Goal: Transaction & Acquisition: Purchase product/service

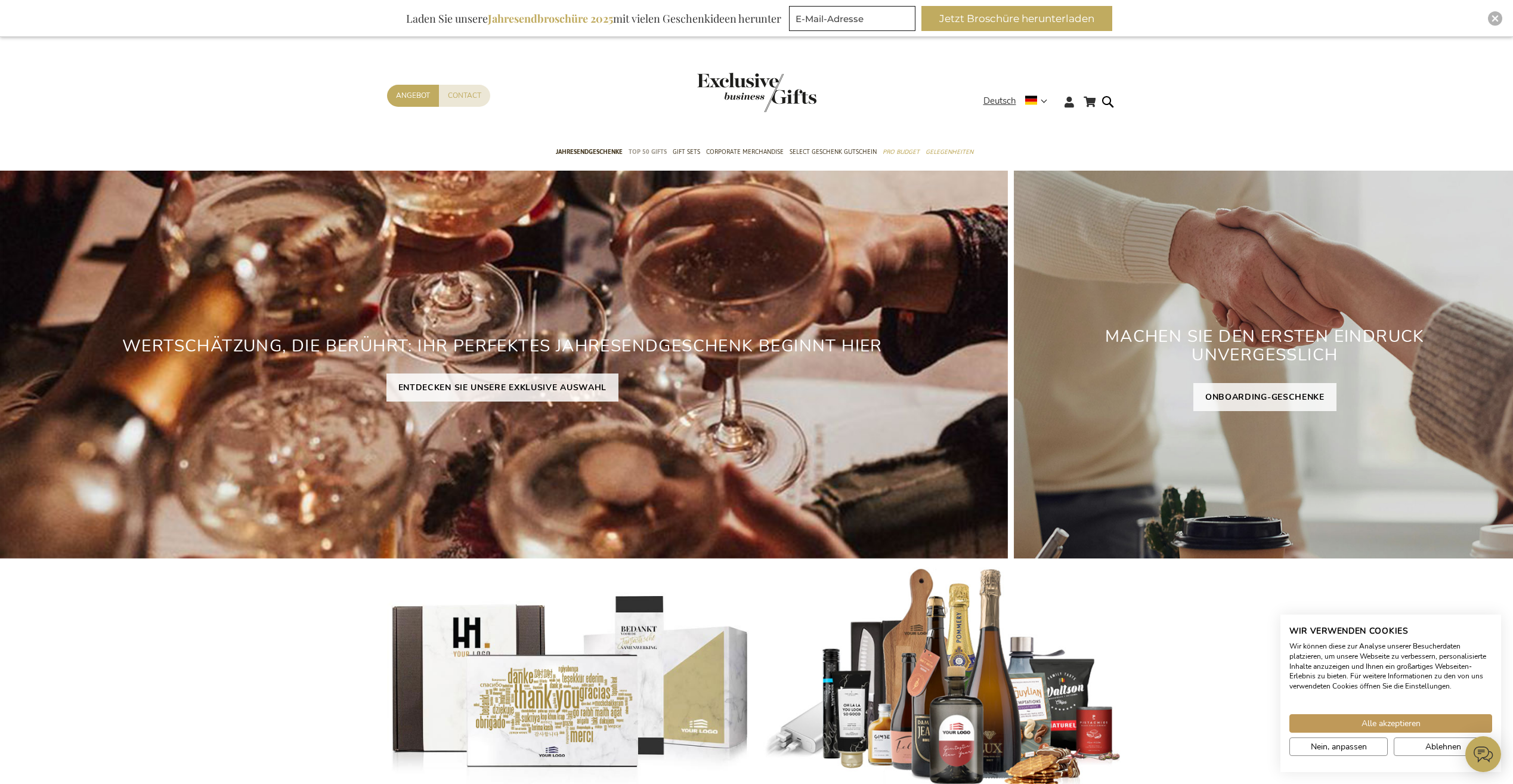
click at [656, 148] on span "TOP 50 Gifts" at bounding box center [648, 152] width 38 height 12
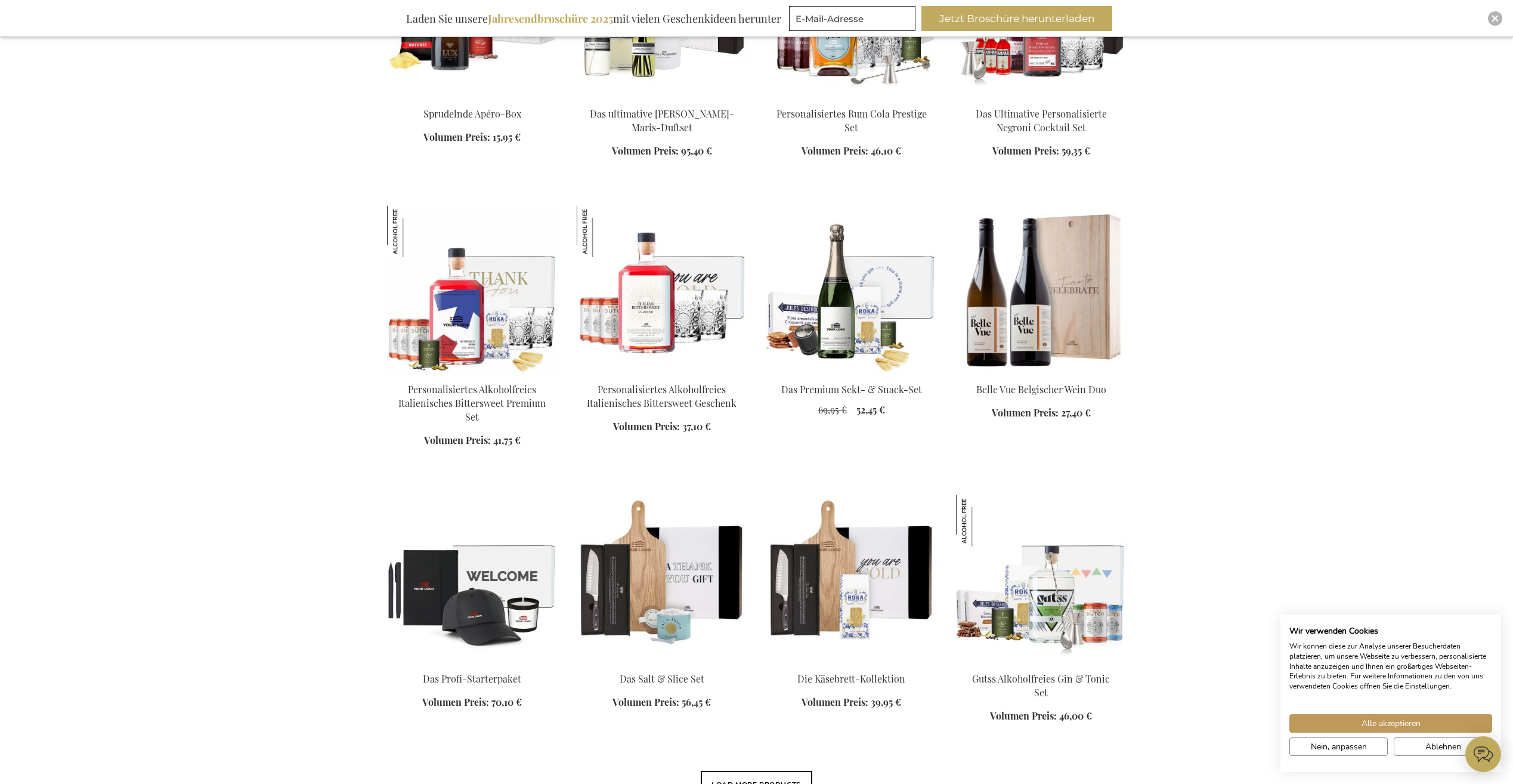
scroll to position [596, 0]
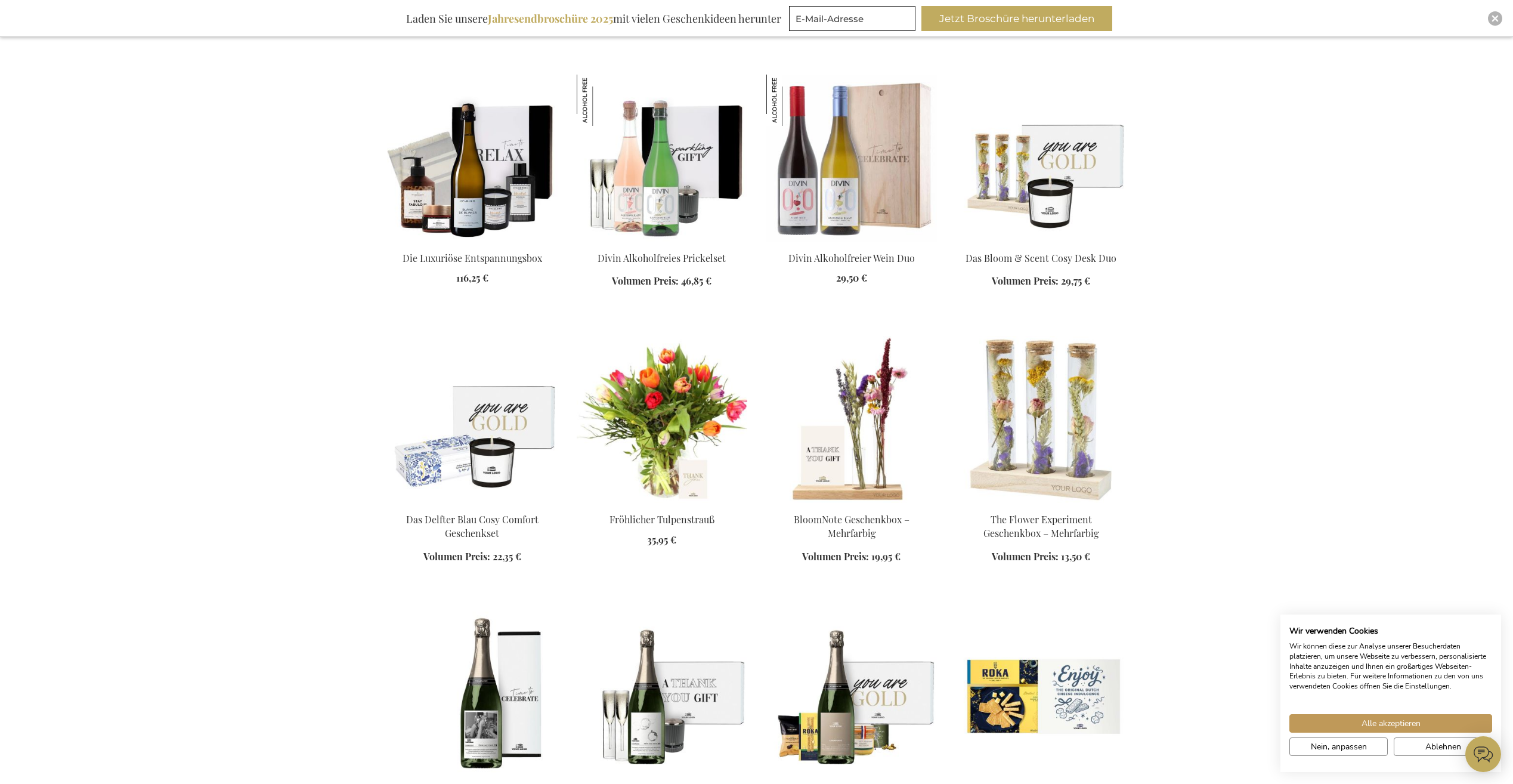
scroll to position [1848, 0]
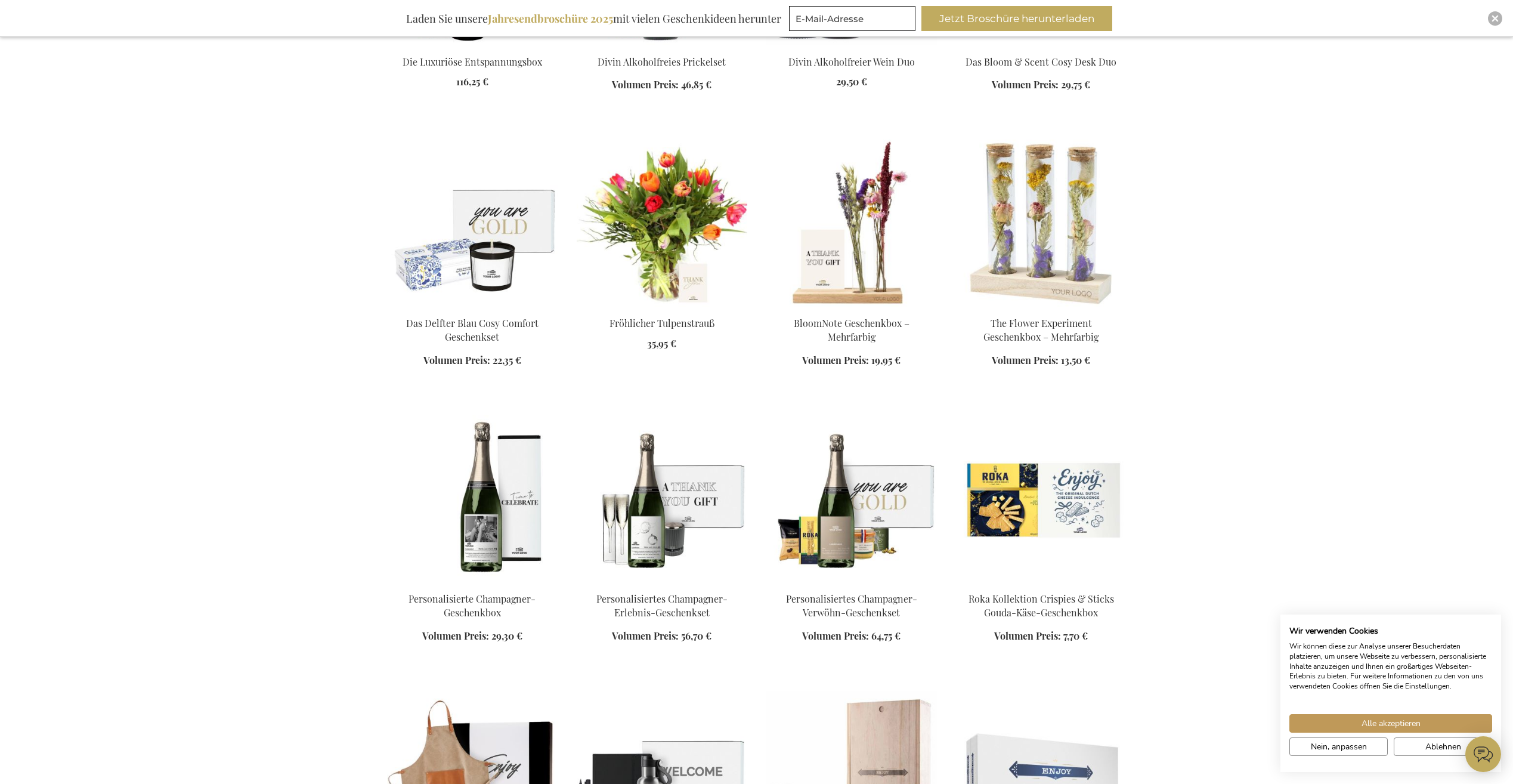
scroll to position [2028, 0]
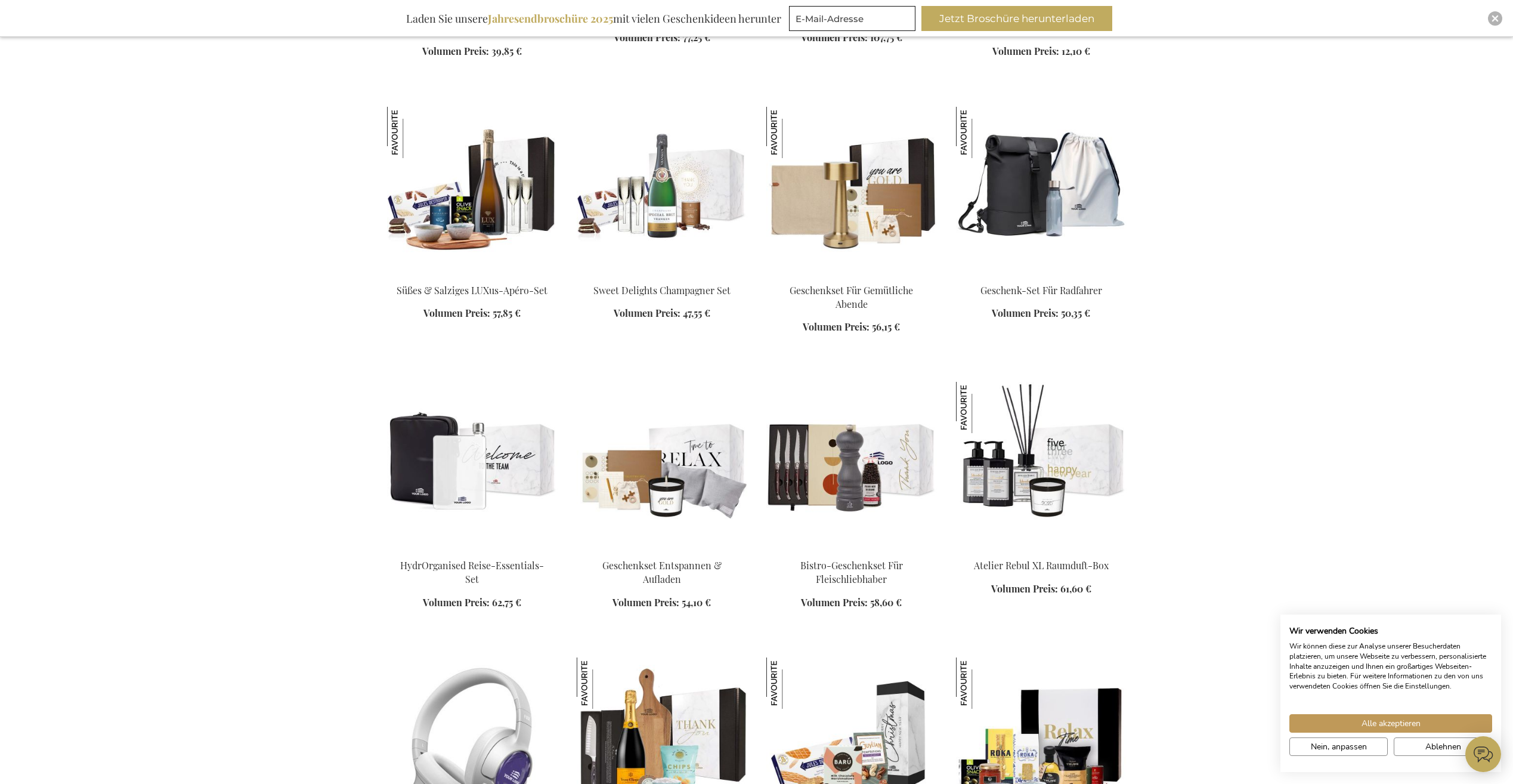
scroll to position [3459, 0]
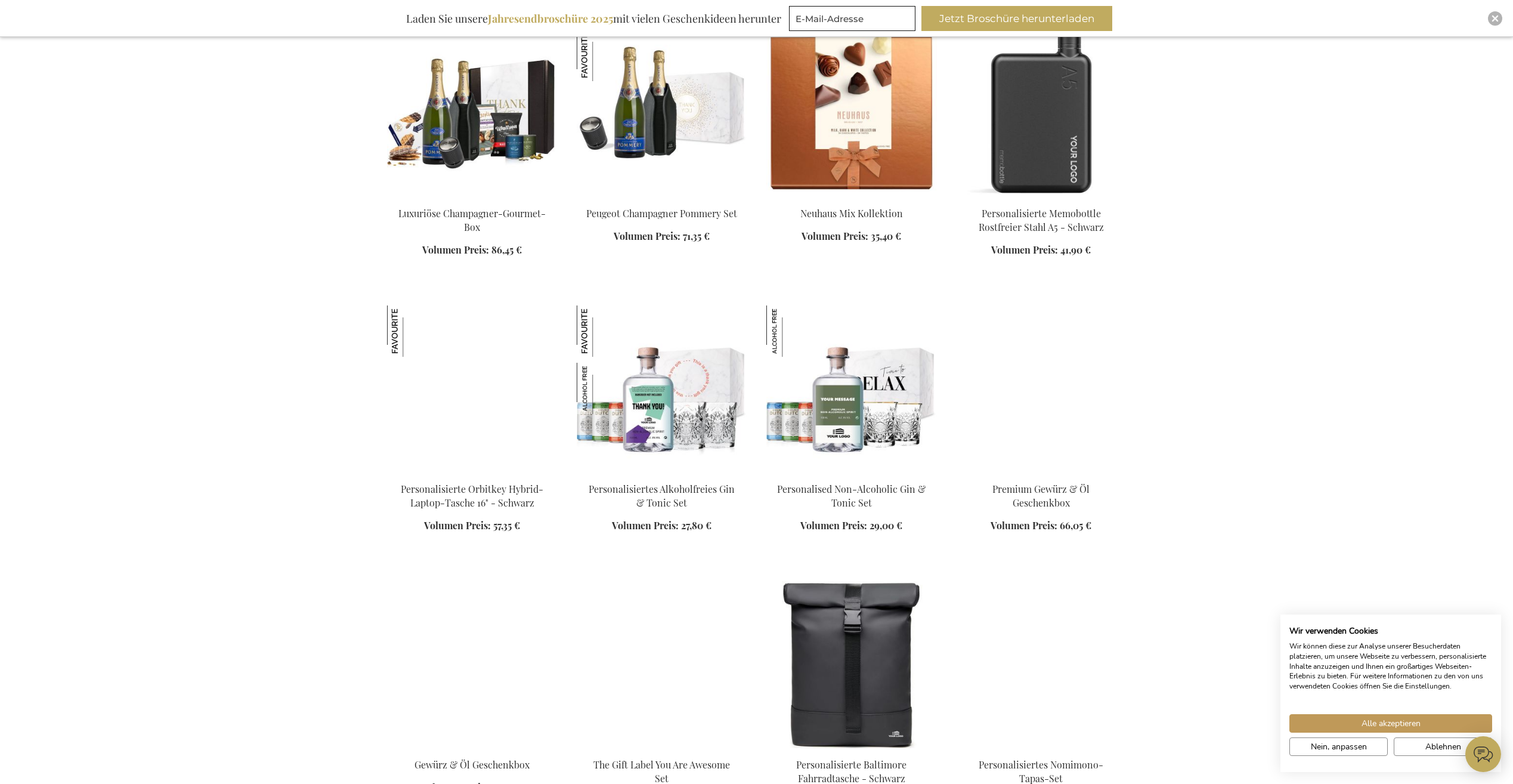
scroll to position [4532, 0]
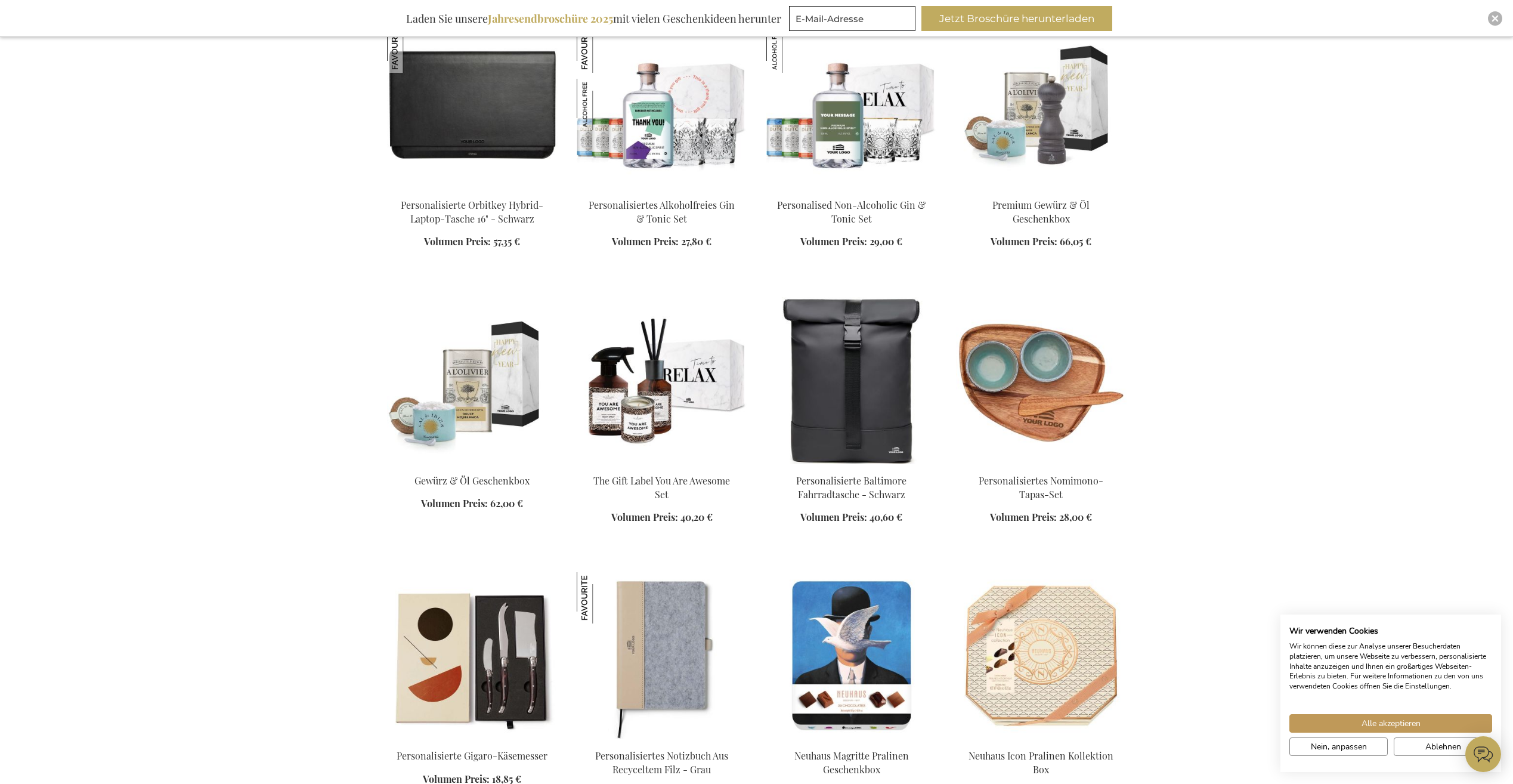
scroll to position [4890, 0]
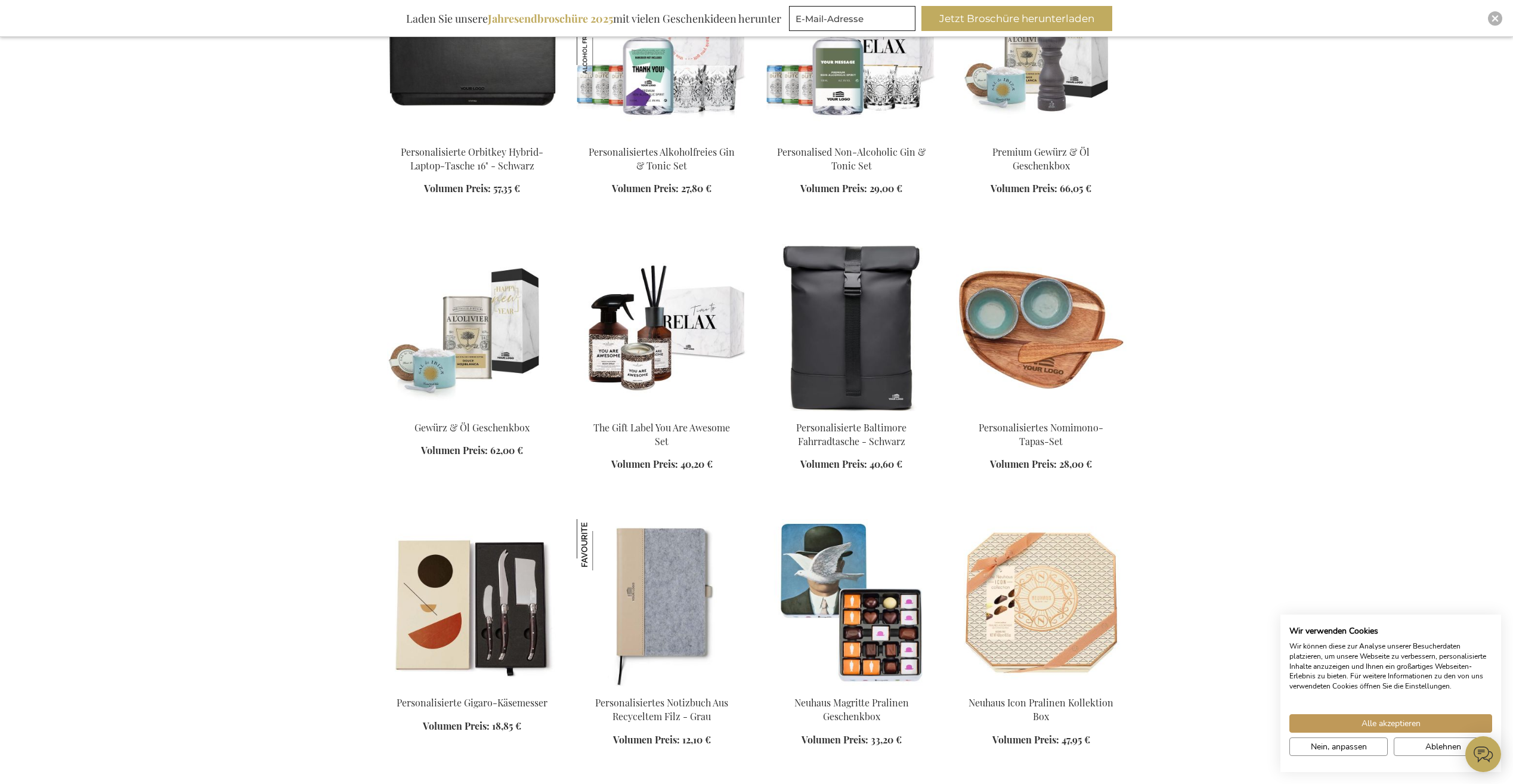
scroll to position [4950, 0]
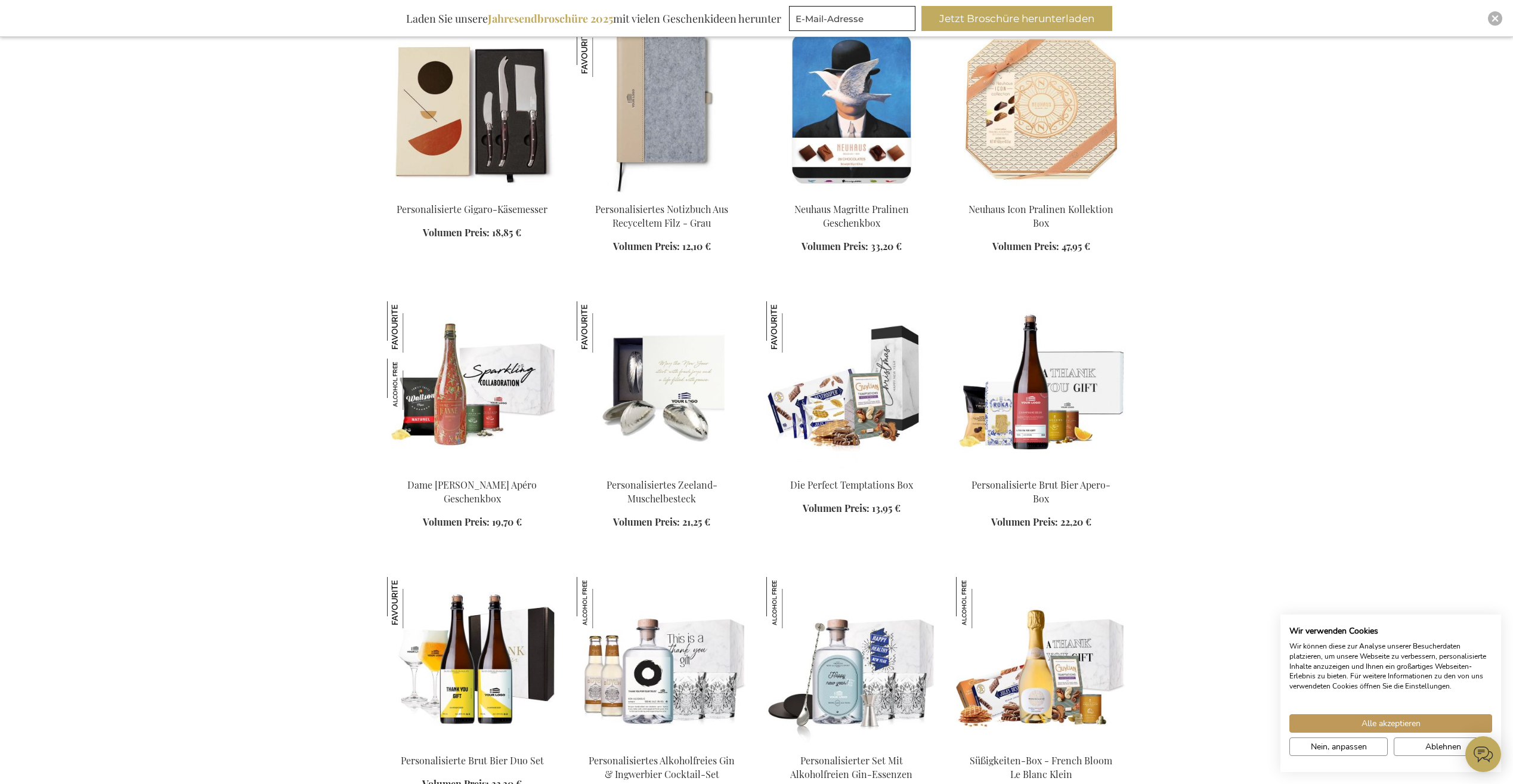
scroll to position [5189, 0]
